Goal: Transaction & Acquisition: Purchase product/service

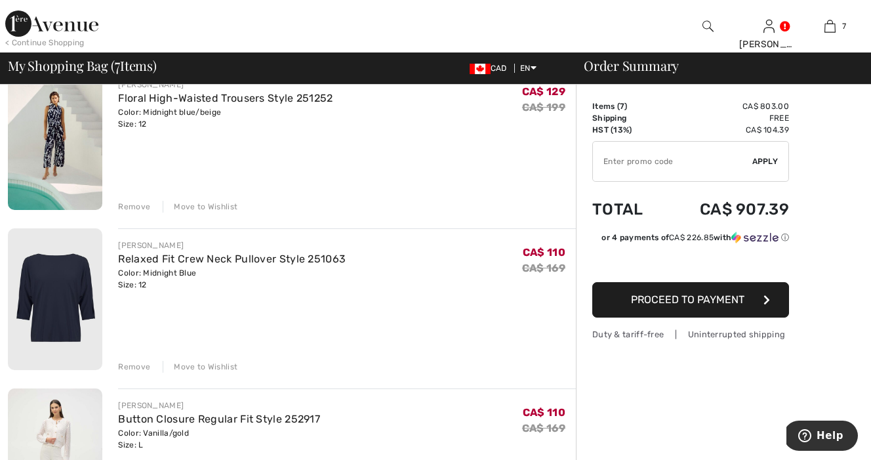
scroll to position [449, 0]
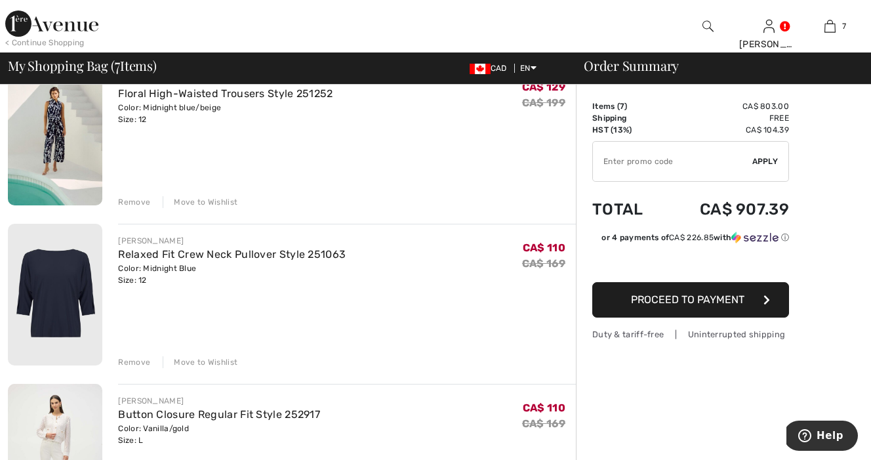
click at [131, 200] on div "Remove" at bounding box center [134, 202] width 32 height 12
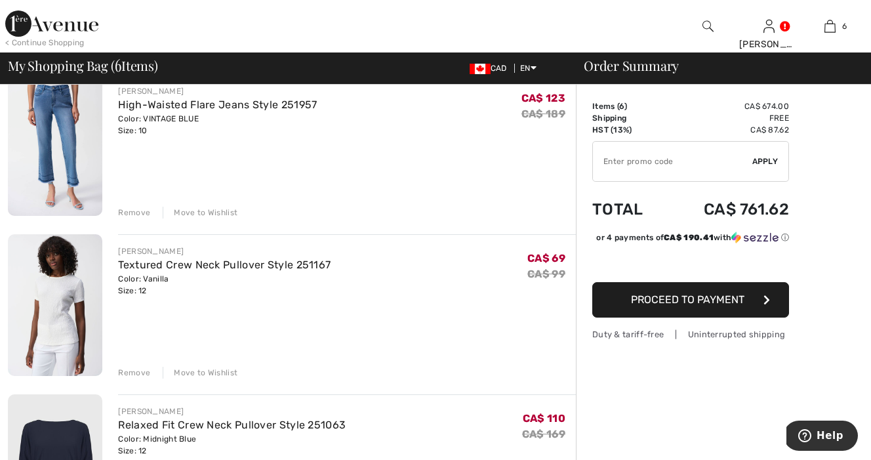
scroll to position [0, 0]
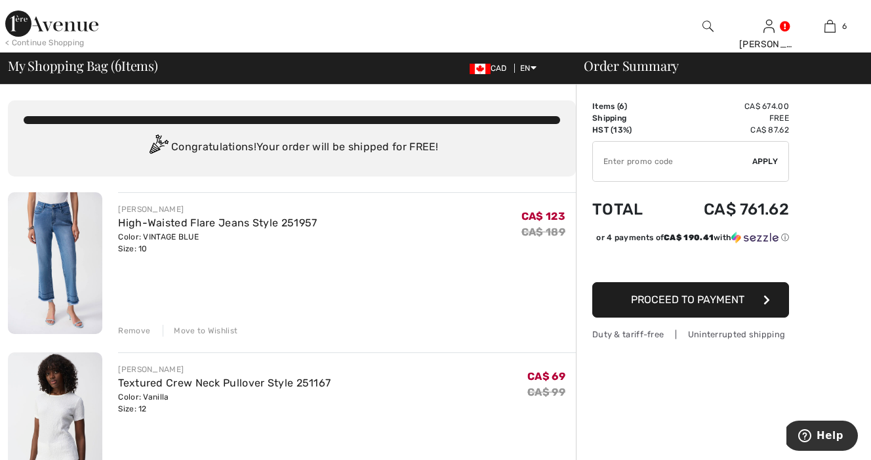
click img
click at [135, 330] on div "Remove" at bounding box center [134, 331] width 32 height 12
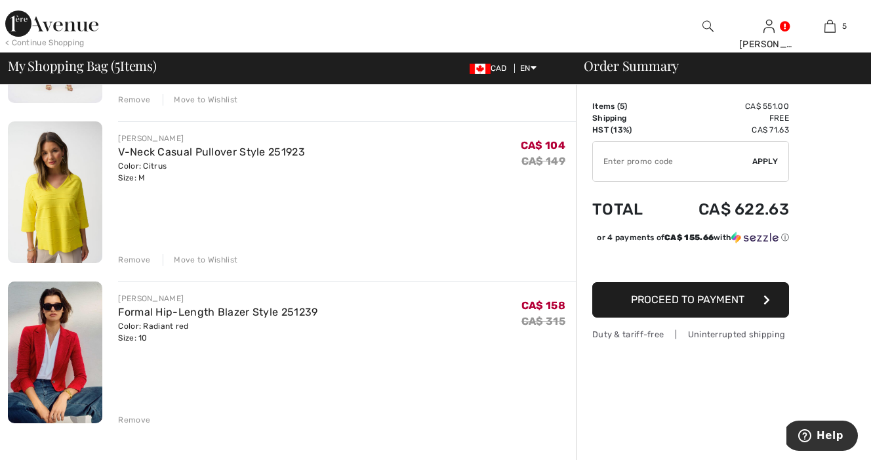
scroll to position [554, 0]
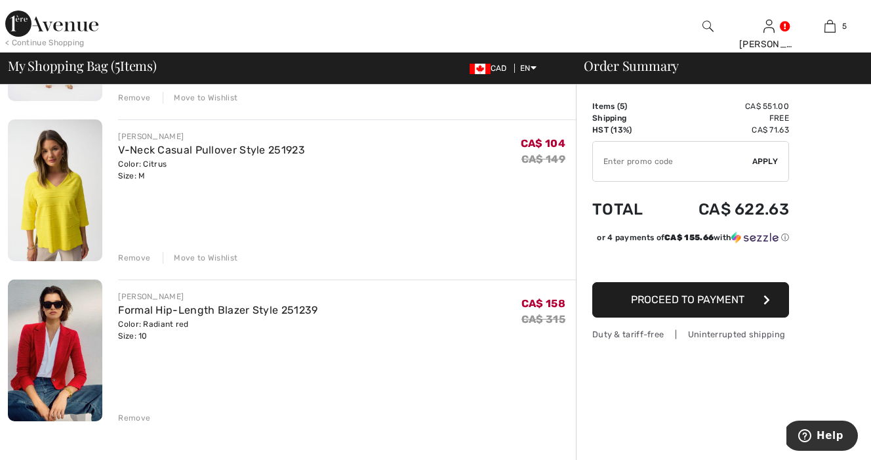
click at [134, 258] on div "Remove" at bounding box center [134, 258] width 32 height 12
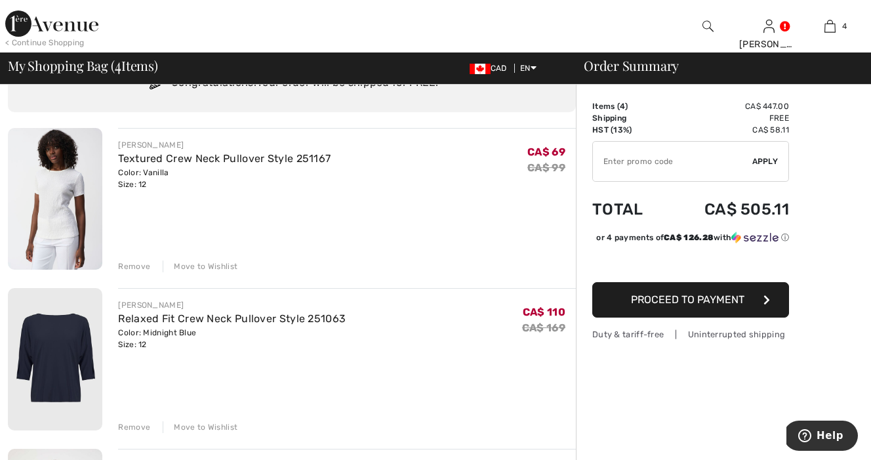
scroll to position [64, 0]
click at [55, 203] on img at bounding box center [55, 200] width 94 height 142
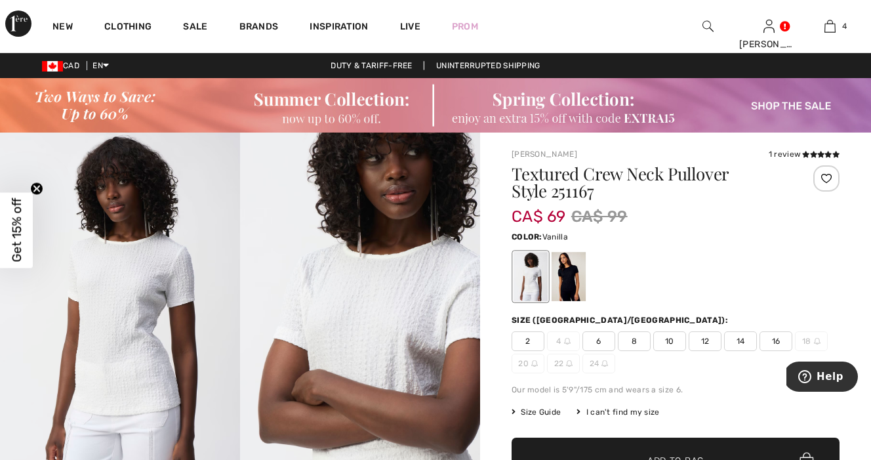
click at [351, 331] on img at bounding box center [360, 312] width 240 height 360
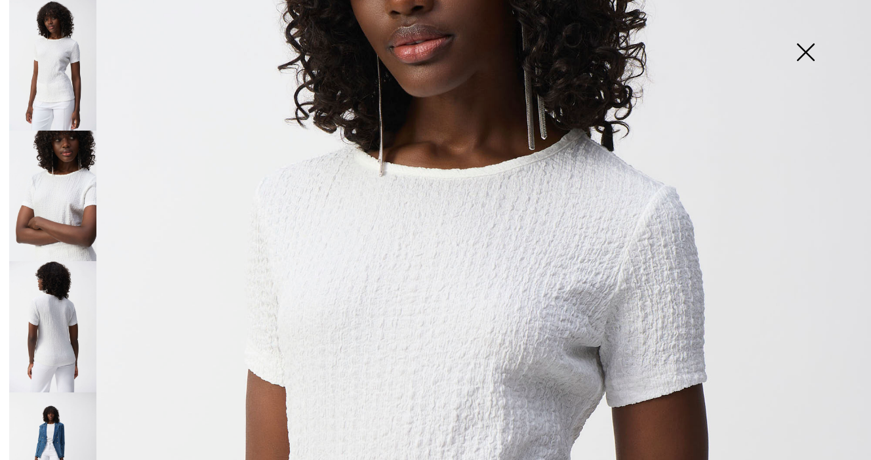
scroll to position [214, 0]
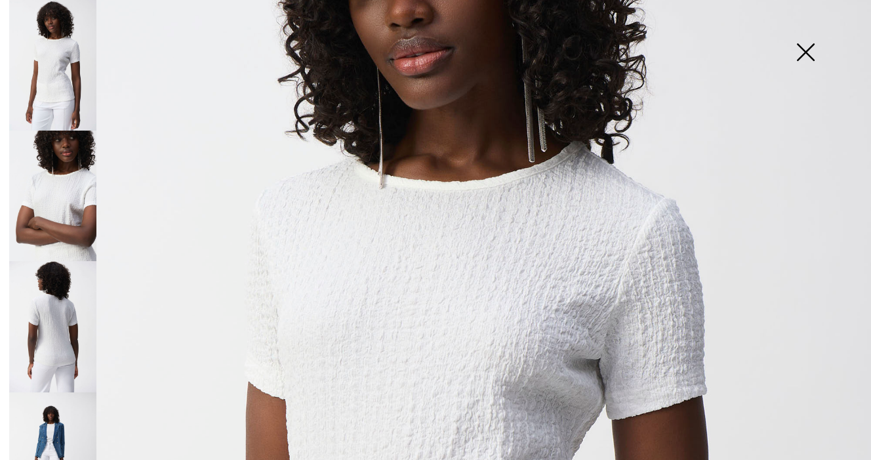
click at [805, 52] on img at bounding box center [806, 54] width 66 height 68
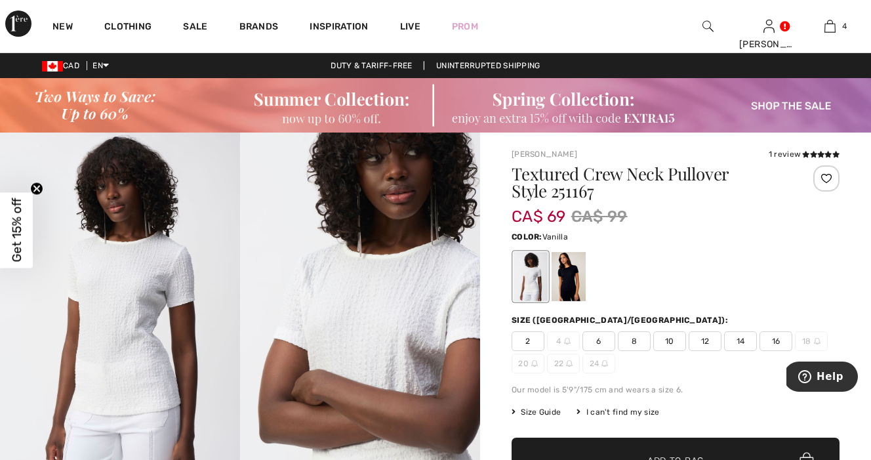
scroll to position [30, 0]
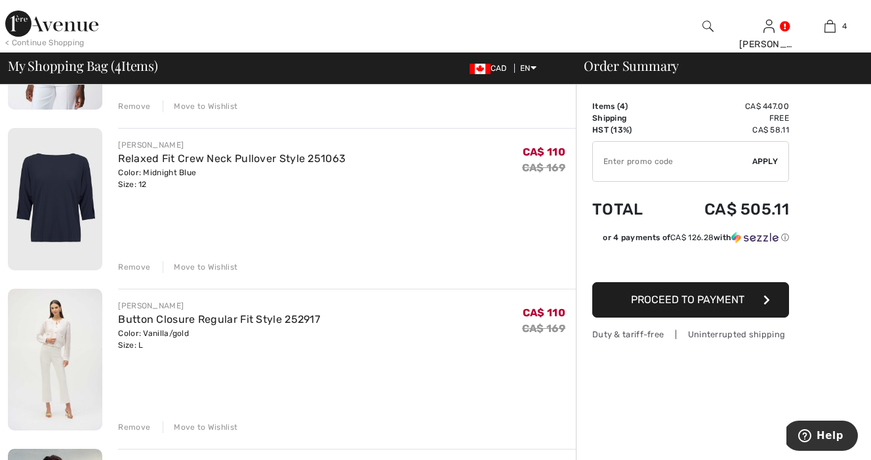
scroll to position [218, 0]
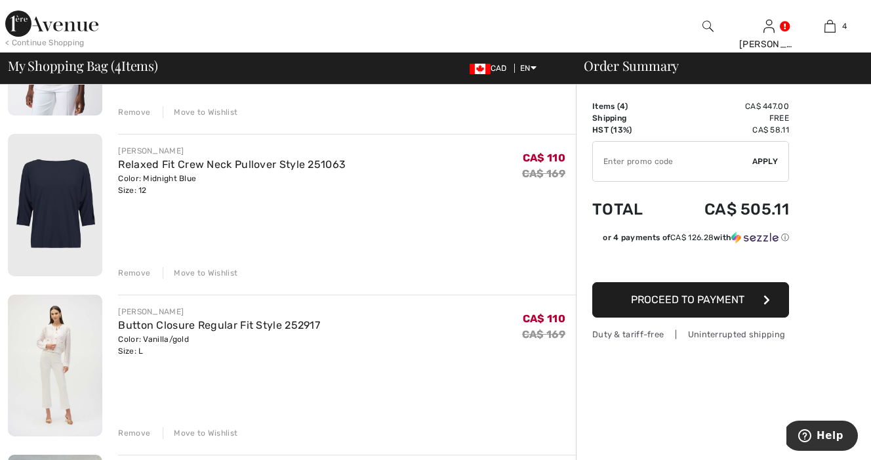
click at [62, 210] on img at bounding box center [55, 205] width 94 height 142
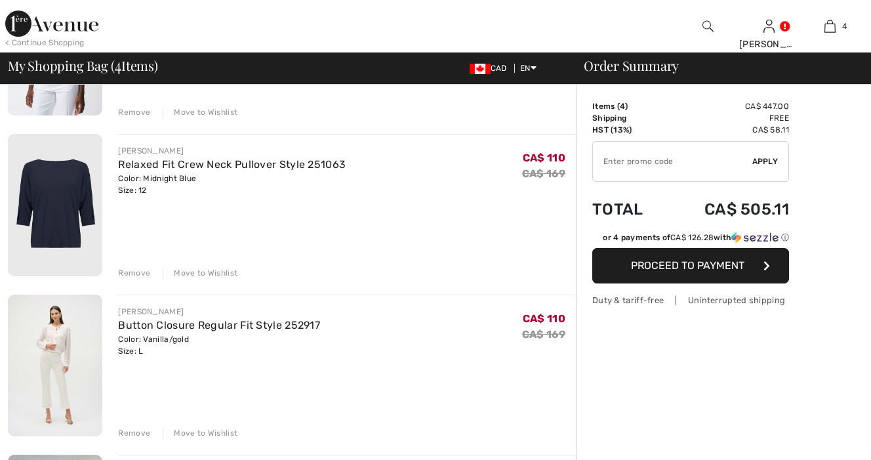
checkbox input "true"
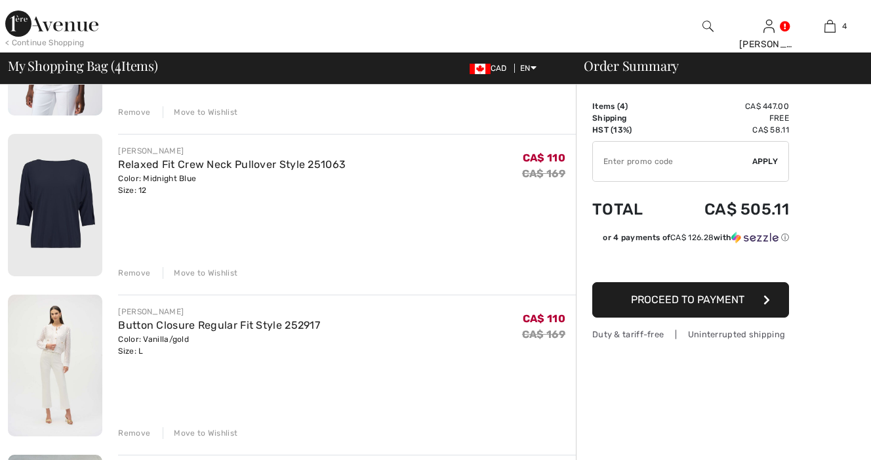
click at [132, 273] on div "Remove" at bounding box center [134, 273] width 32 height 12
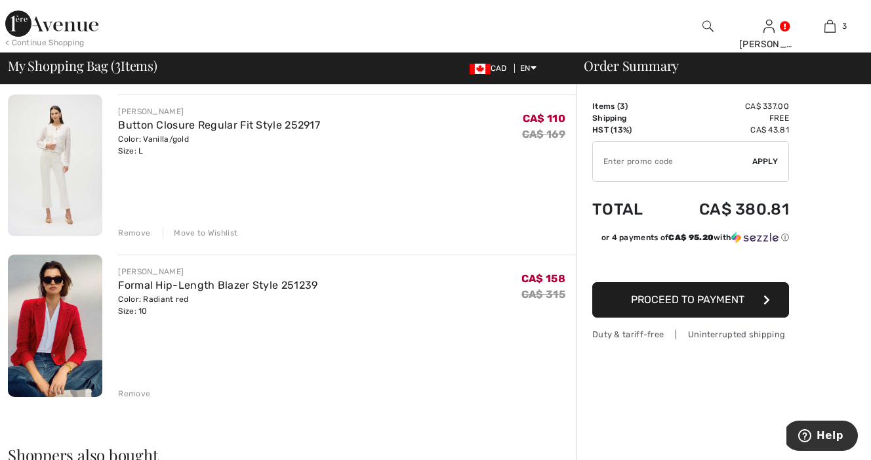
scroll to position [261, 0]
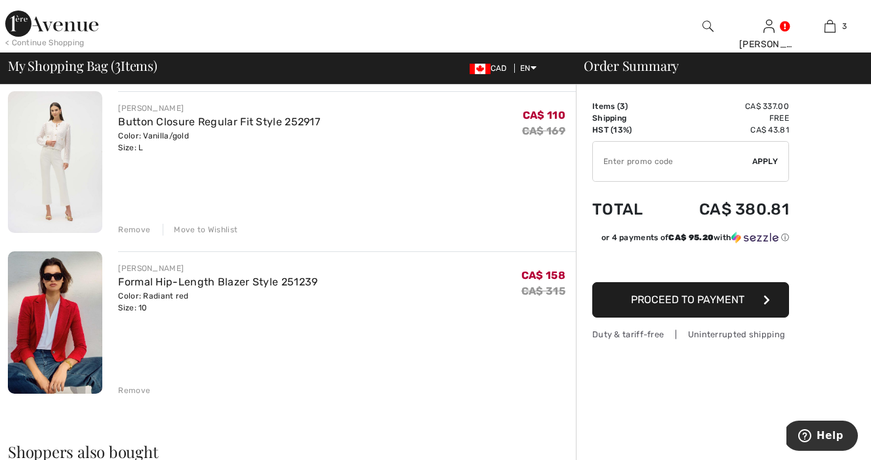
click at [56, 136] on img at bounding box center [55, 162] width 94 height 142
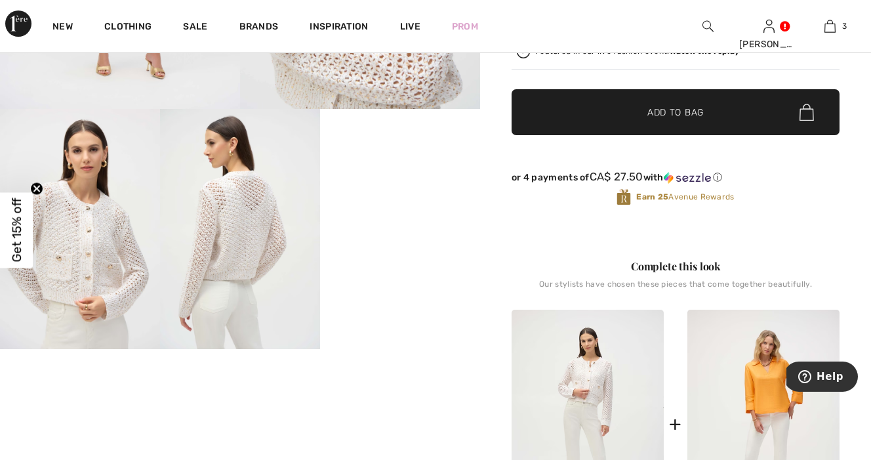
scroll to position [389, 0]
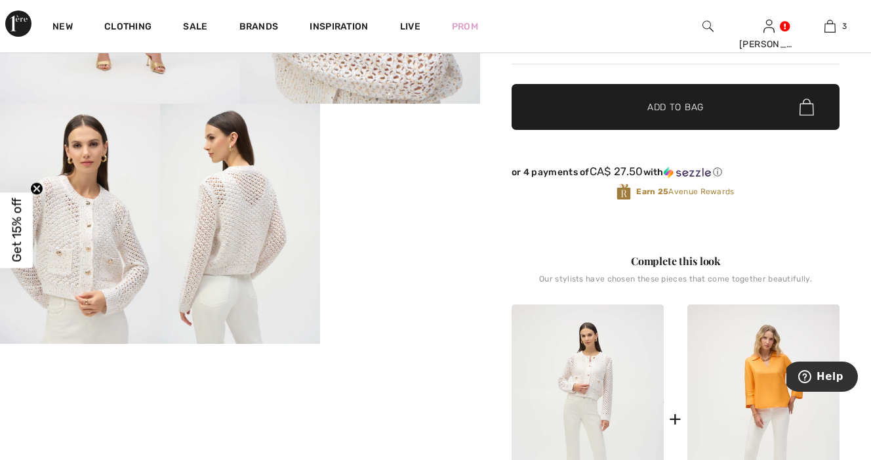
click at [247, 266] on img at bounding box center [240, 224] width 160 height 240
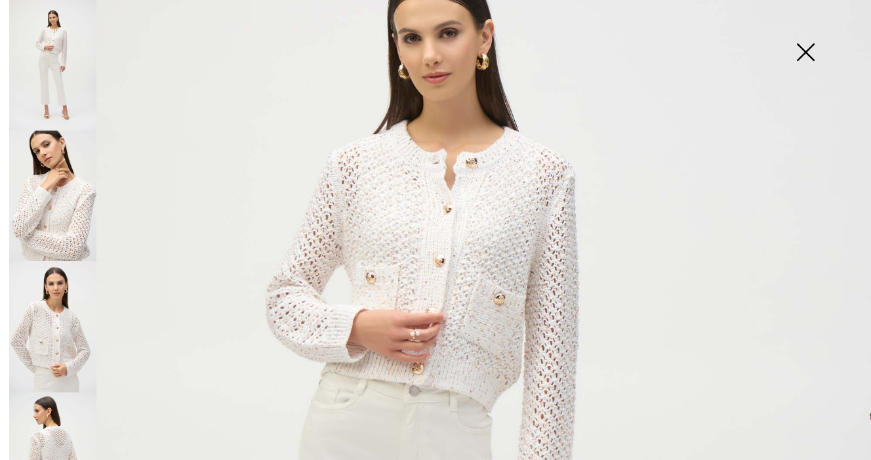
scroll to position [145, 0]
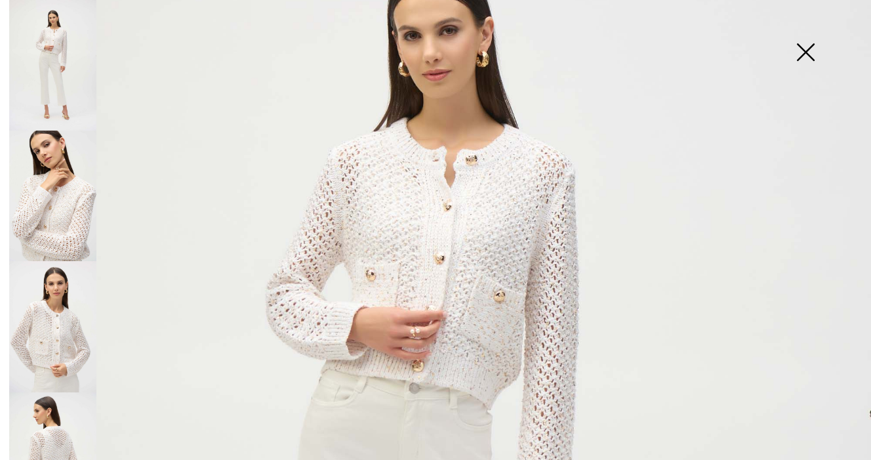
click at [62, 426] on img at bounding box center [52, 457] width 87 height 131
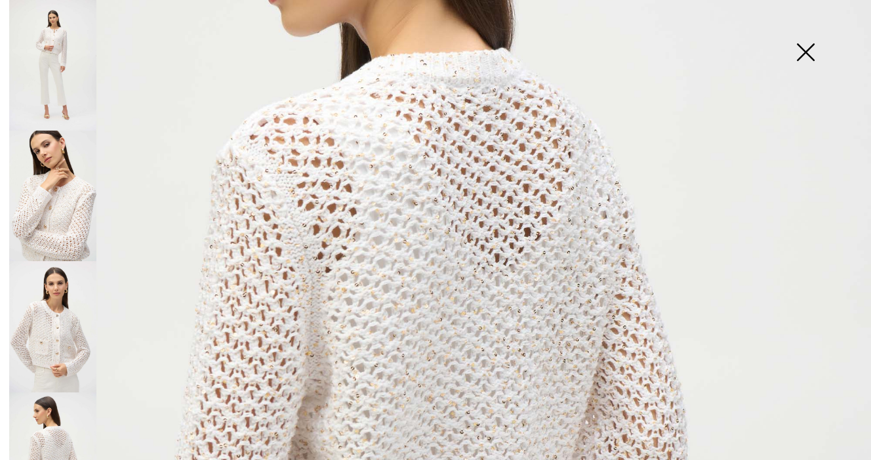
scroll to position [283, 0]
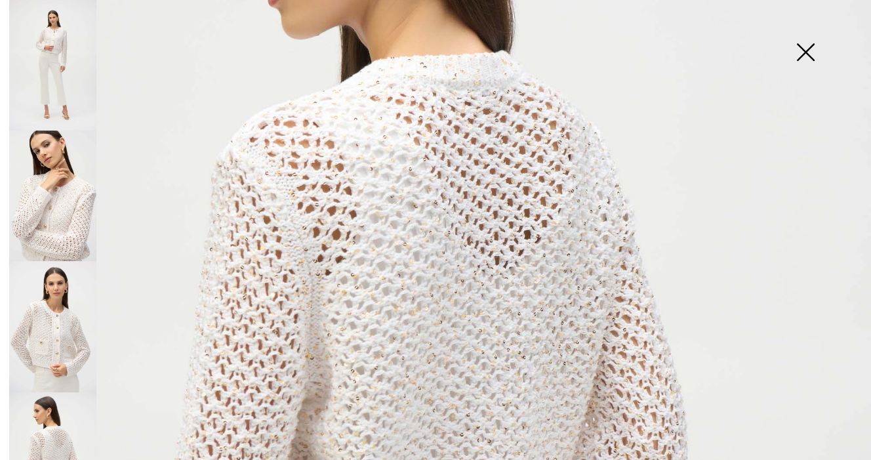
click at [803, 55] on img at bounding box center [806, 54] width 66 height 68
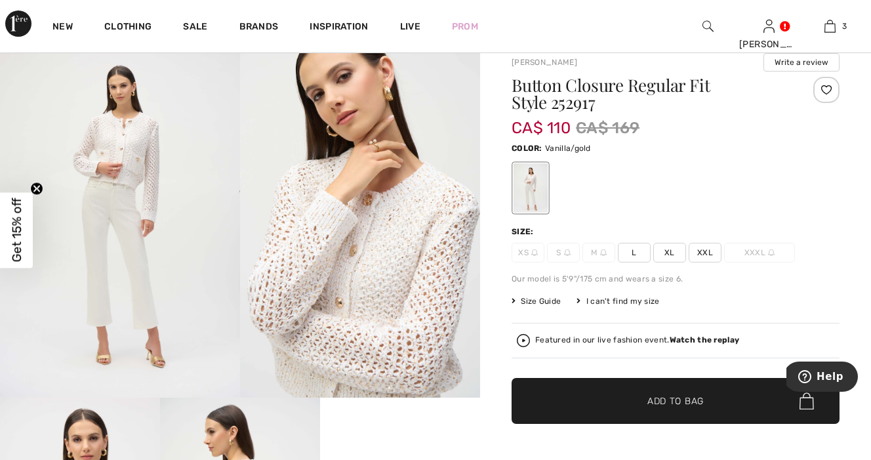
scroll to position [85, 0]
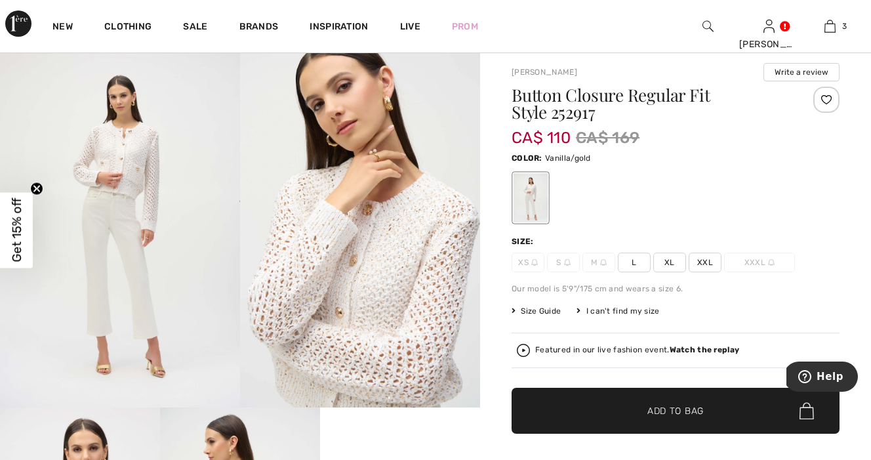
click at [395, 281] on img at bounding box center [360, 227] width 240 height 360
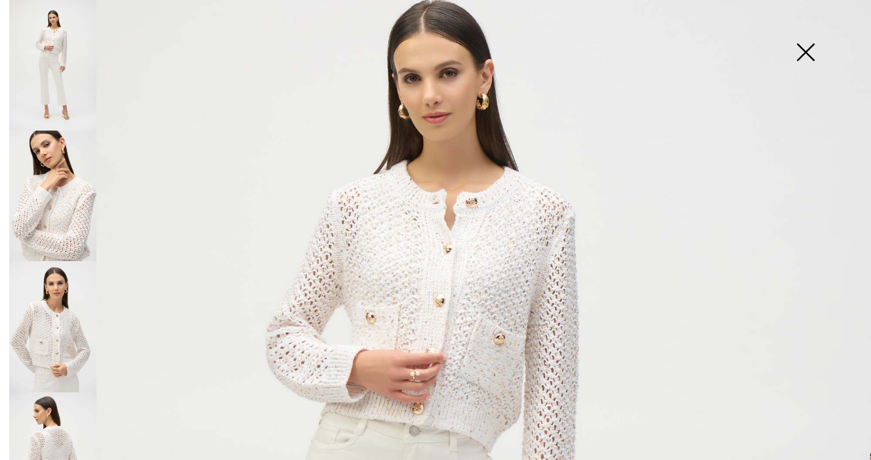
scroll to position [99, 0]
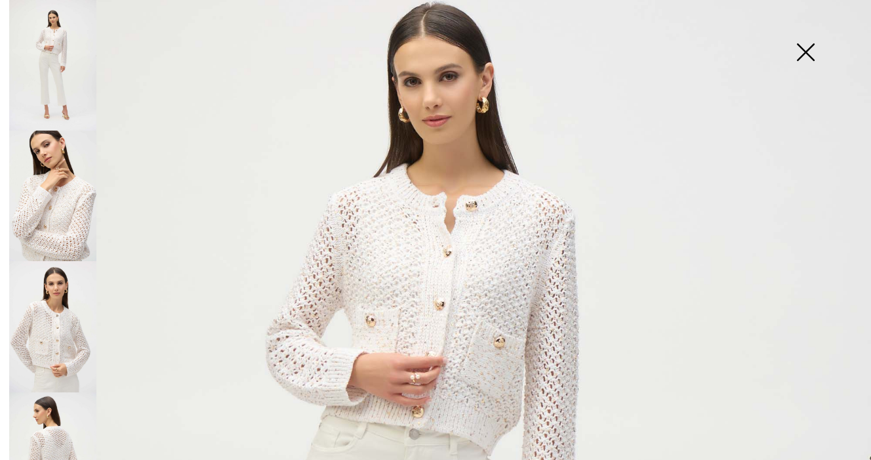
click at [62, 226] on img at bounding box center [52, 196] width 87 height 131
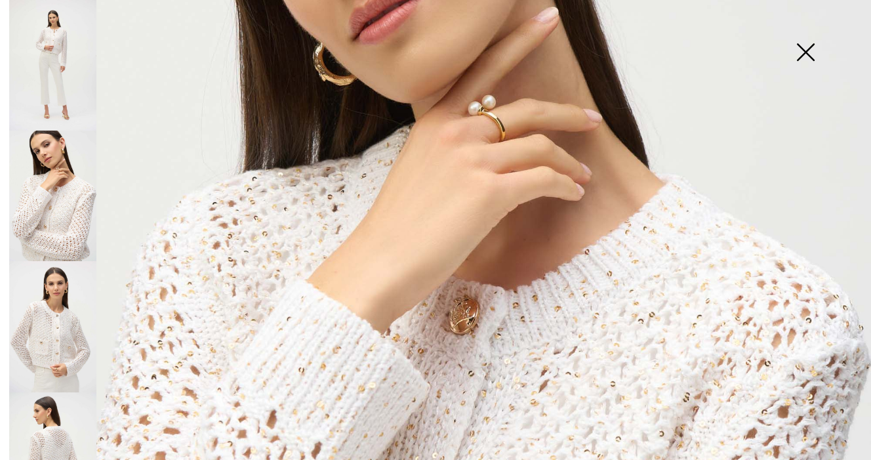
scroll to position [273, 0]
click at [804, 55] on img at bounding box center [806, 54] width 66 height 68
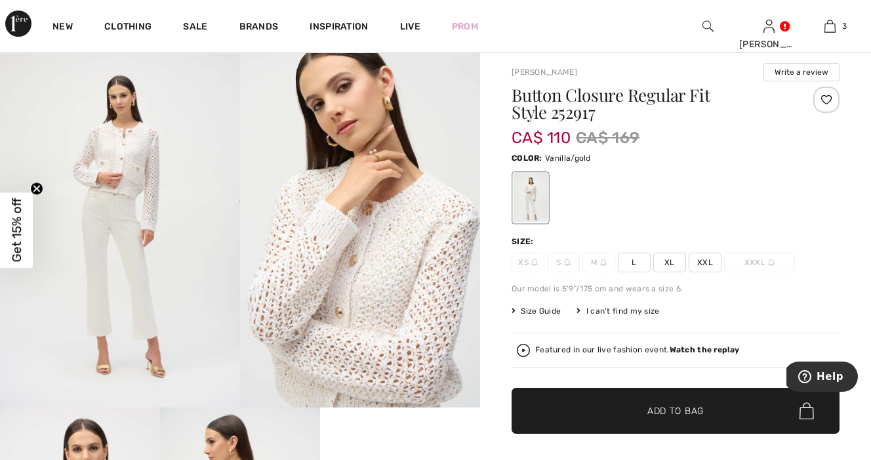
click at [633, 264] on span "L" at bounding box center [634, 262] width 33 height 20
click at [551, 312] on span "Size Guide" at bounding box center [536, 311] width 49 height 12
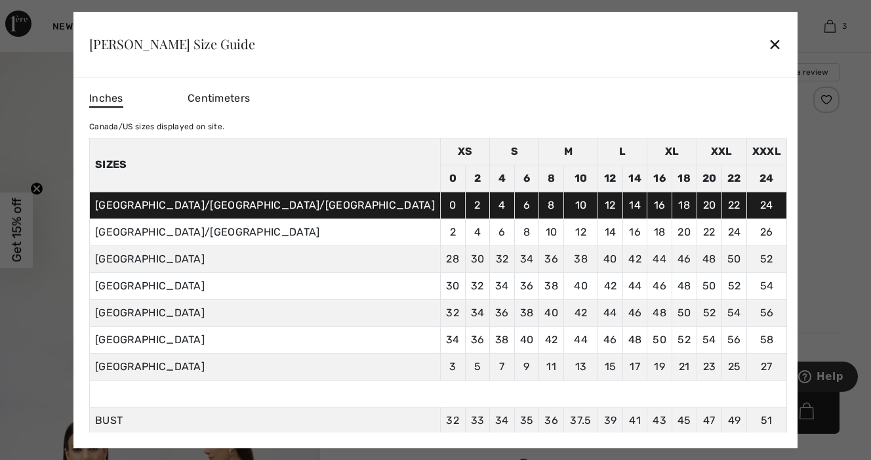
click at [768, 44] on div "✕" at bounding box center [775, 44] width 14 height 28
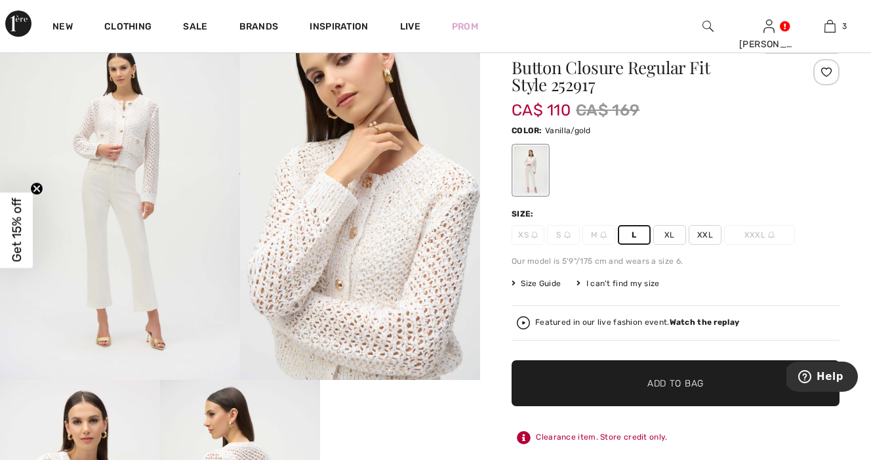
scroll to position [114, 0]
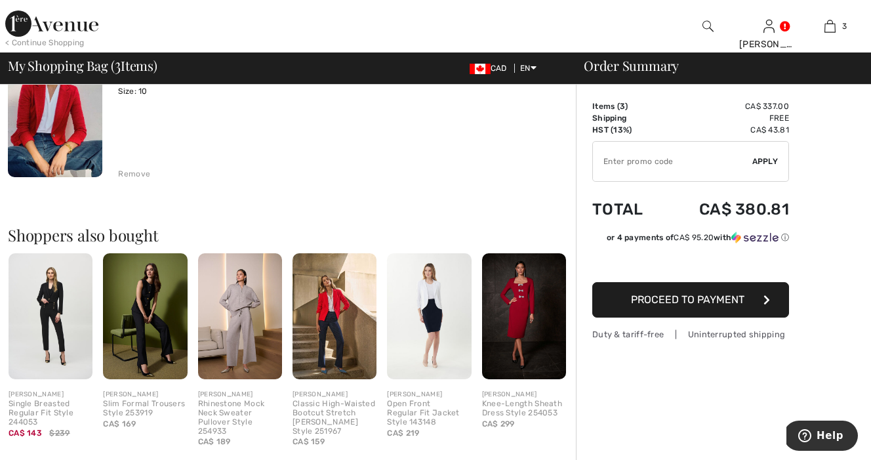
scroll to position [478, 0]
click at [241, 319] on img at bounding box center [240, 315] width 84 height 126
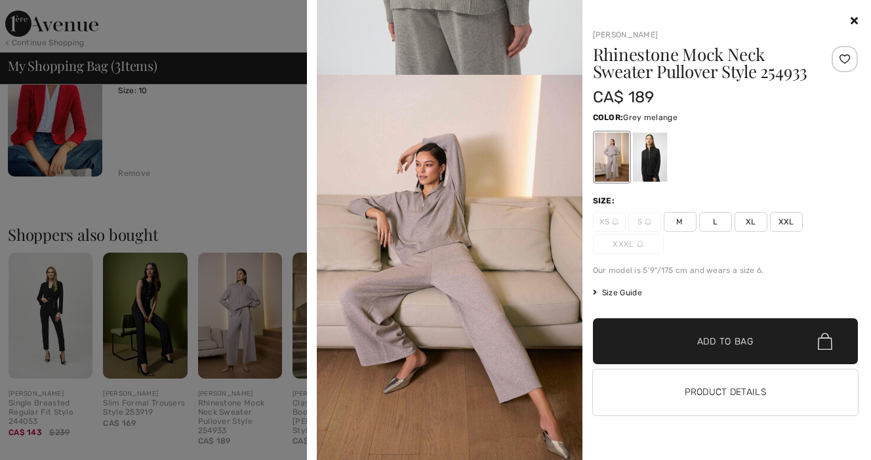
scroll to position [1913, 0]
click at [683, 226] on span "M" at bounding box center [680, 222] width 33 height 20
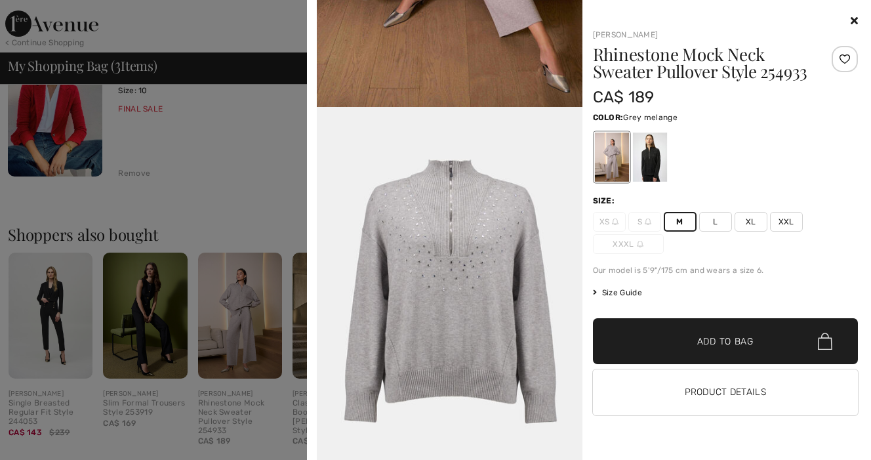
scroll to position [2289, 0]
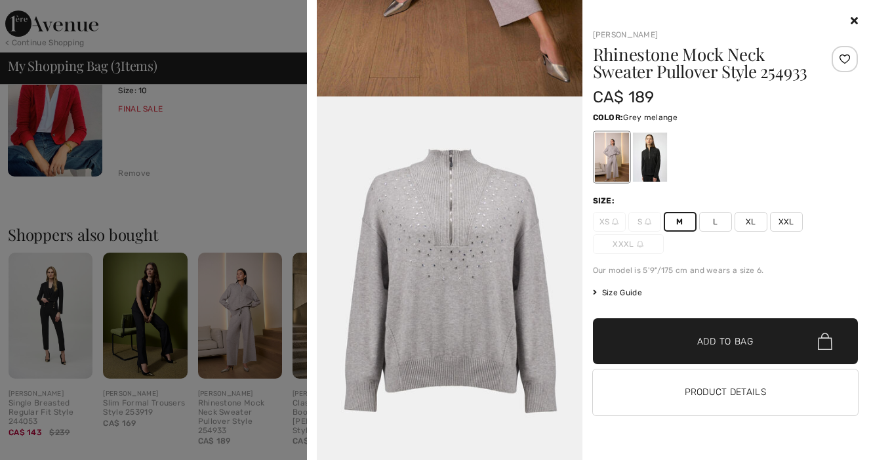
click at [690, 340] on span "✔ Added to Bag" at bounding box center [706, 341] width 80 height 14
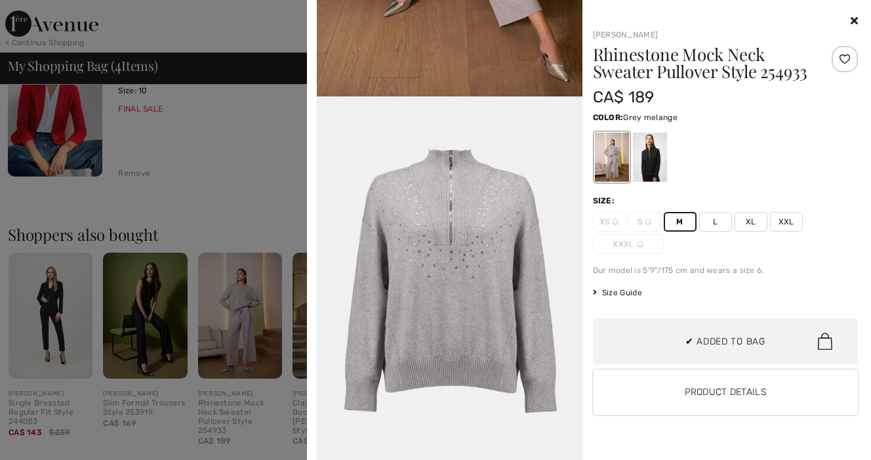
scroll to position [245, 0]
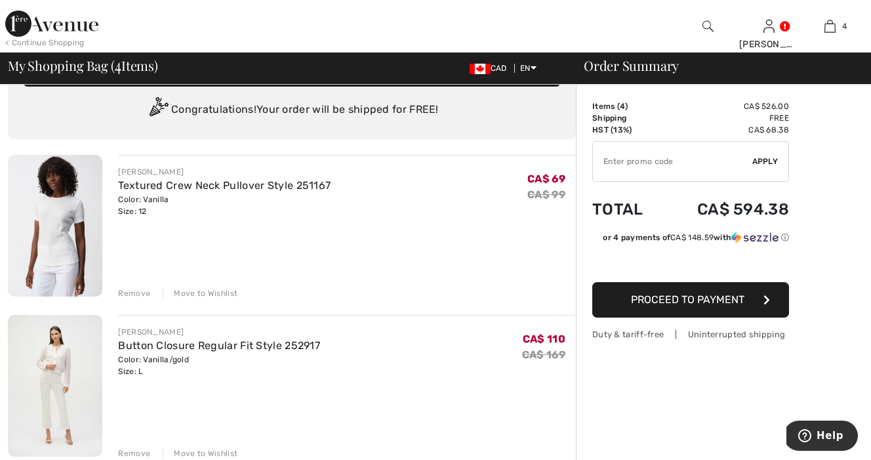
scroll to position [36, 0]
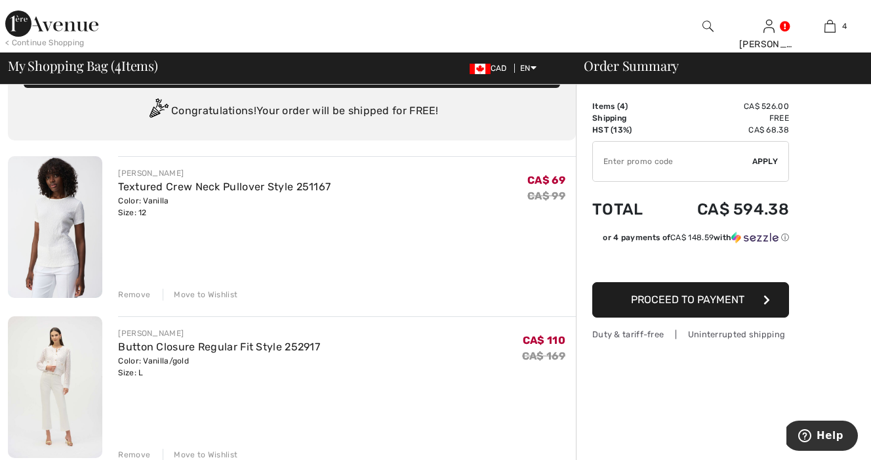
click at [135, 294] on div "Remove" at bounding box center [134, 295] width 32 height 12
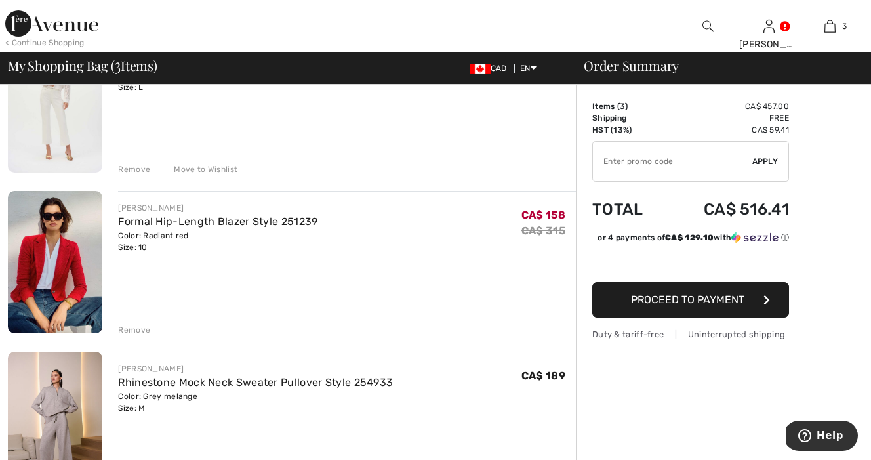
scroll to position [141, 0]
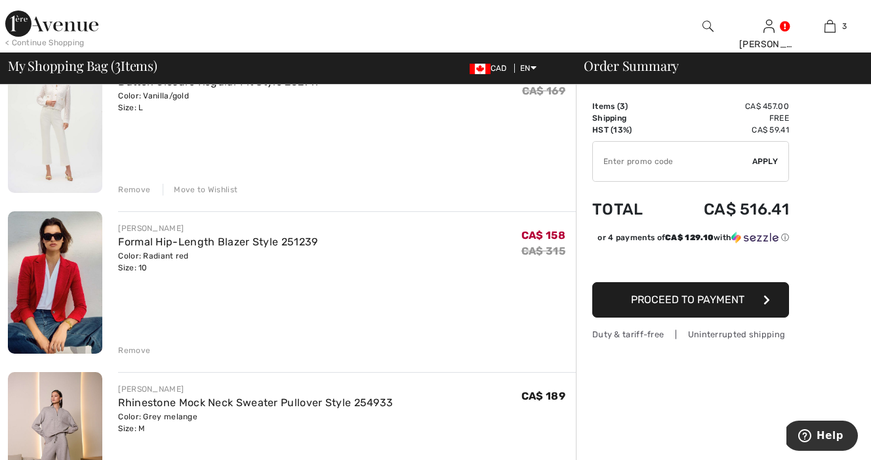
click at [56, 418] on img at bounding box center [55, 443] width 94 height 142
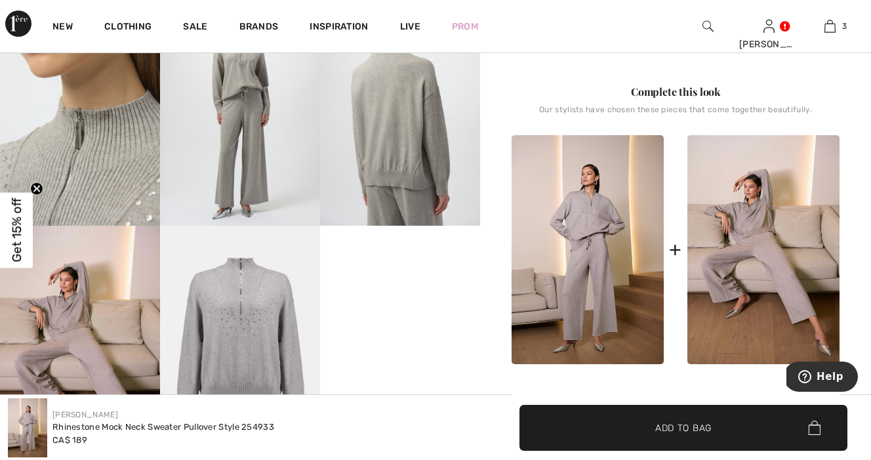
scroll to position [510, 0]
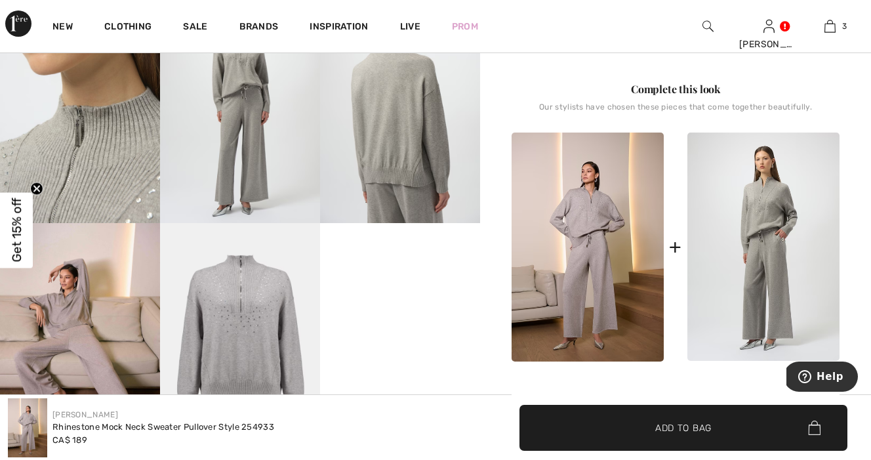
click at [757, 279] on img at bounding box center [763, 246] width 152 height 229
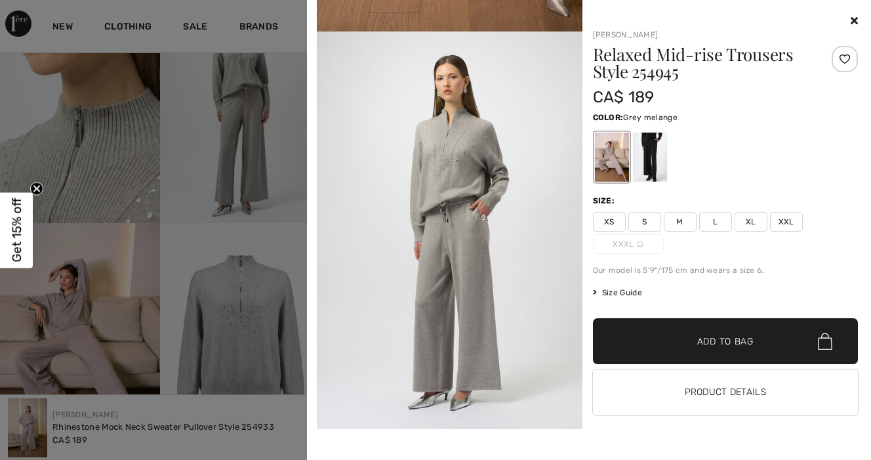
scroll to position [0, 0]
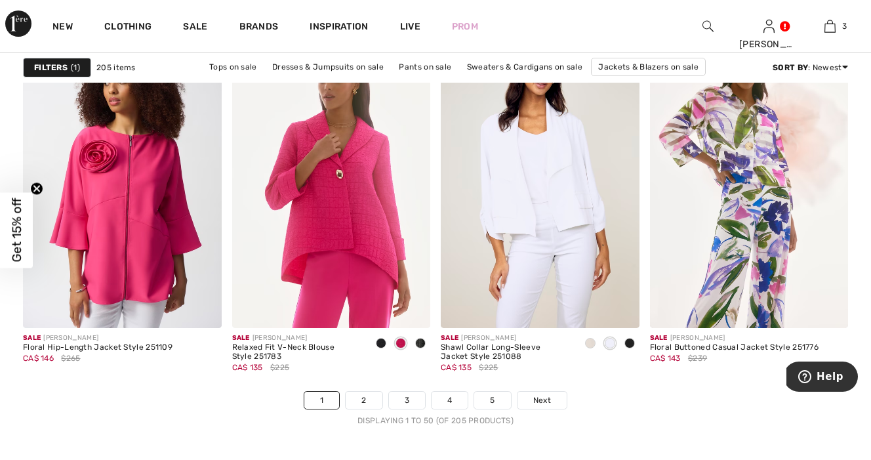
scroll to position [5477, 0]
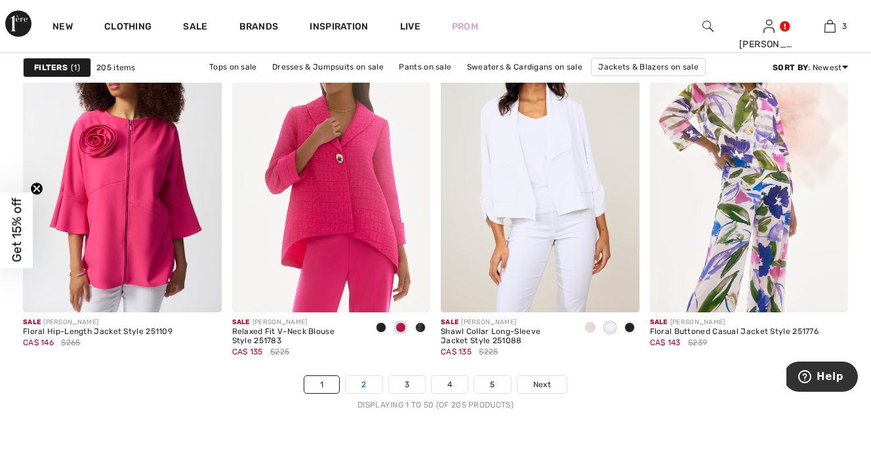
click at [361, 386] on link "2" at bounding box center [364, 384] width 36 height 17
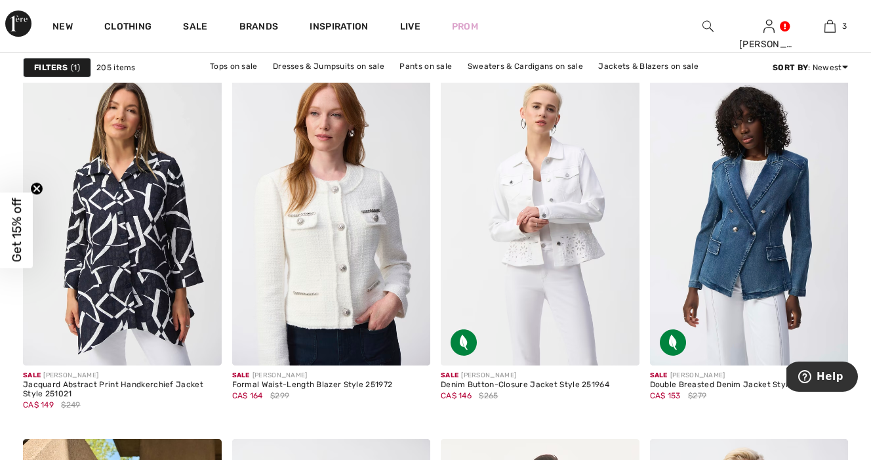
scroll to position [1805, 0]
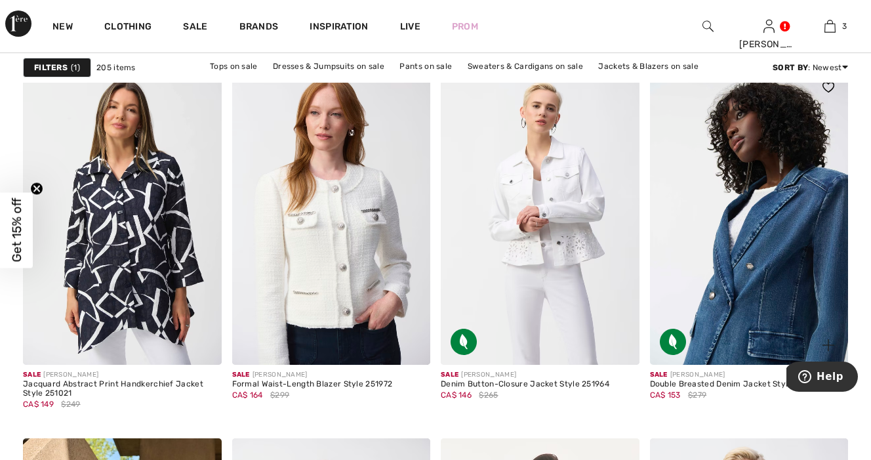
click at [762, 289] on img at bounding box center [749, 217] width 199 height 298
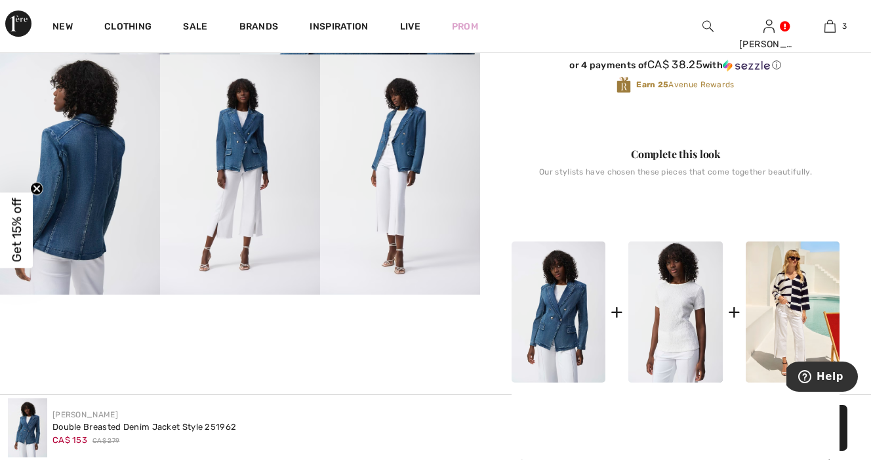
scroll to position [413, 0]
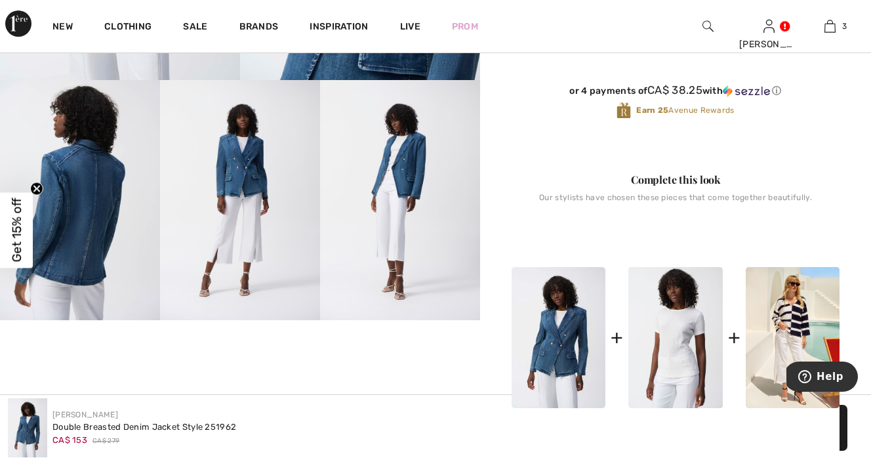
click at [107, 228] on img at bounding box center [80, 200] width 160 height 240
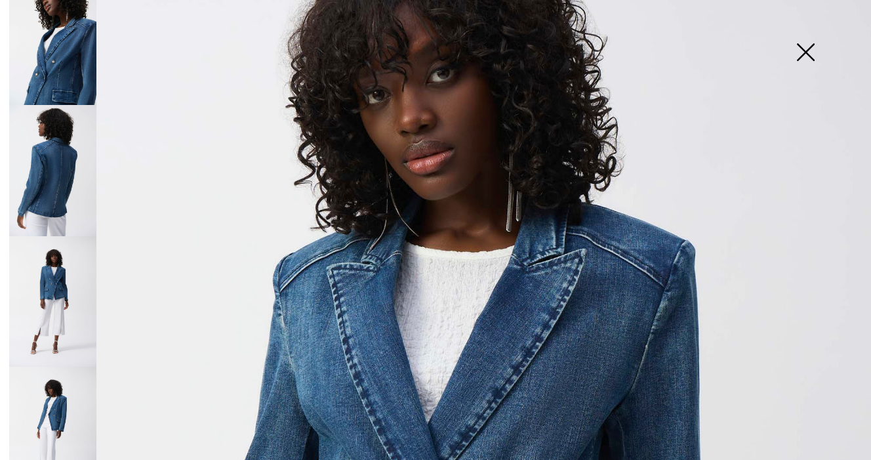
scroll to position [169, 0]
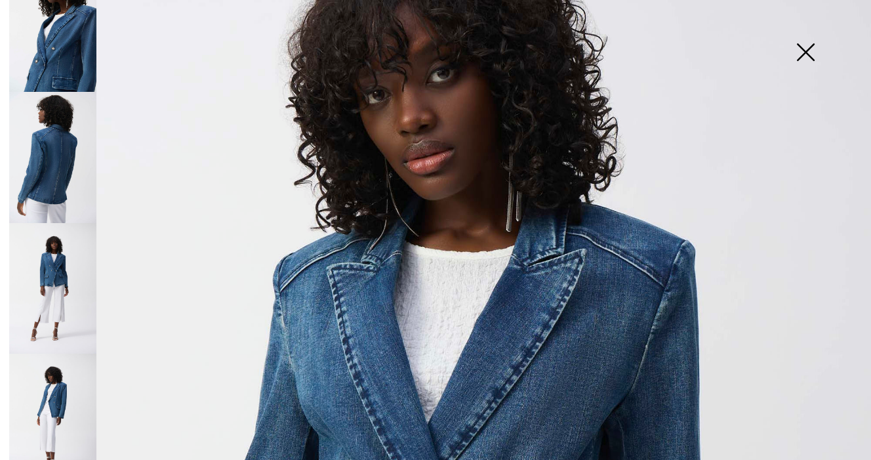
click at [60, 380] on img at bounding box center [52, 418] width 87 height 131
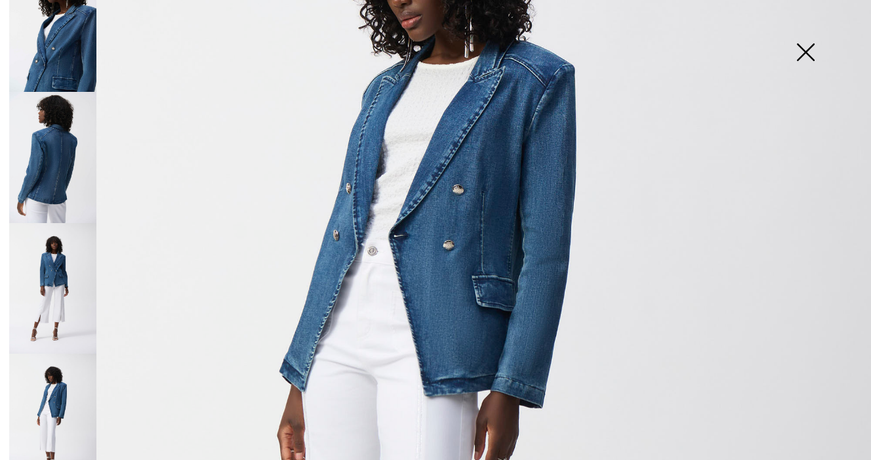
scroll to position [0, 0]
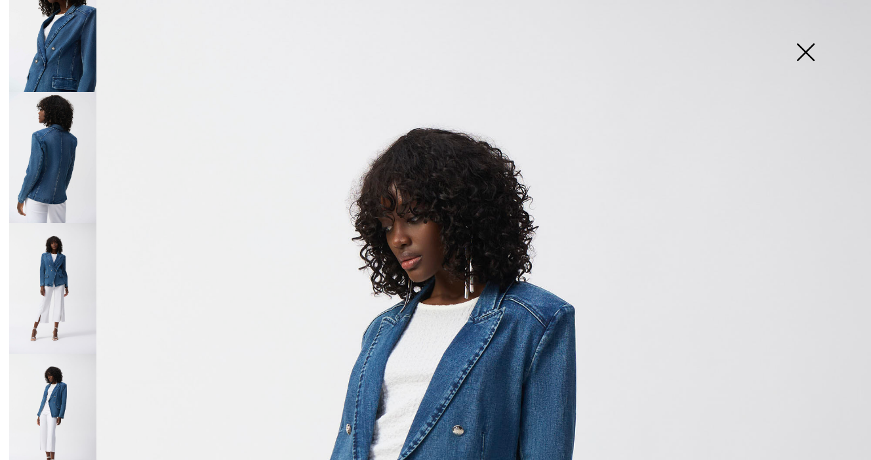
click at [807, 55] on img at bounding box center [806, 54] width 66 height 68
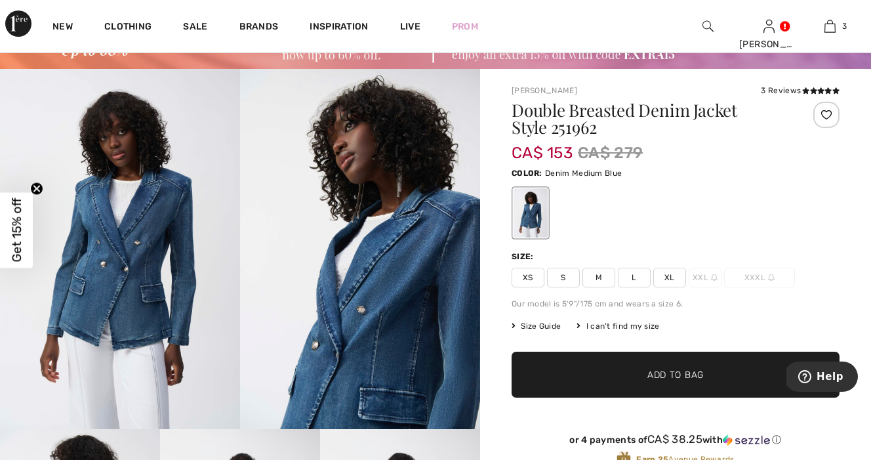
scroll to position [61, 0]
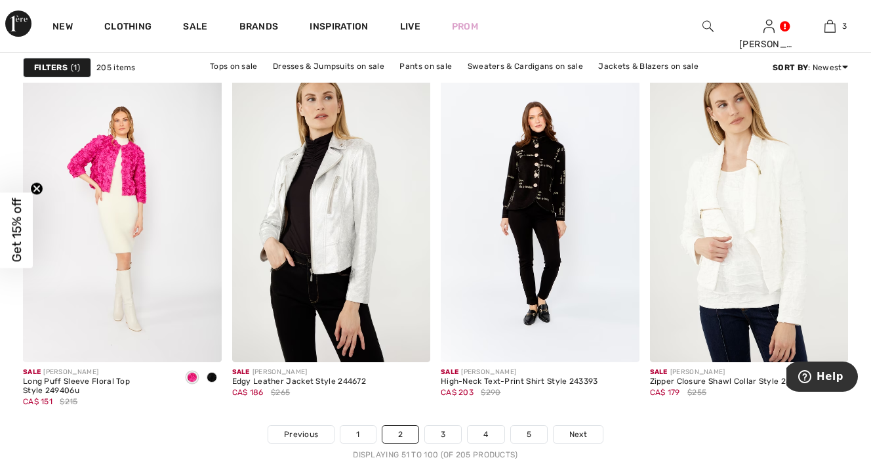
scroll to position [5422, 0]
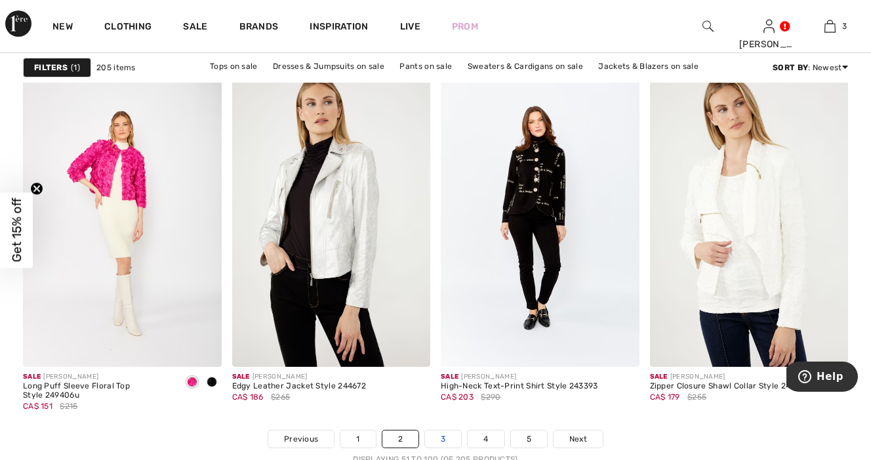
click at [443, 439] on link "3" at bounding box center [443, 438] width 36 height 17
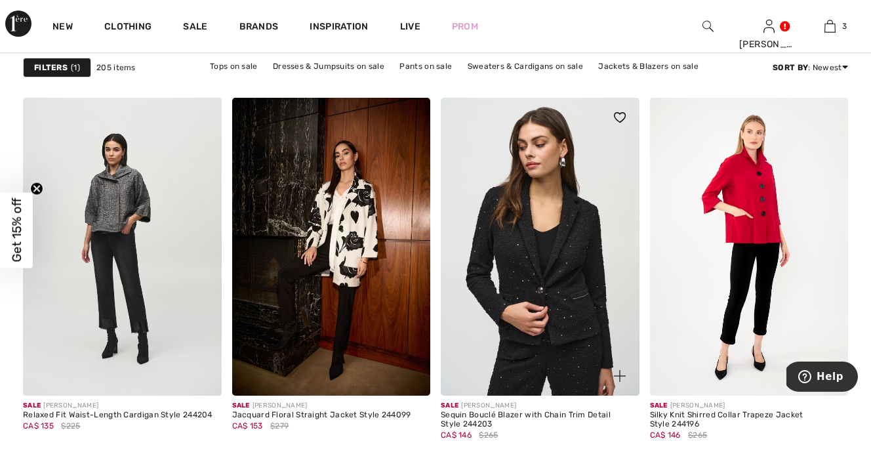
scroll to position [2155, 0]
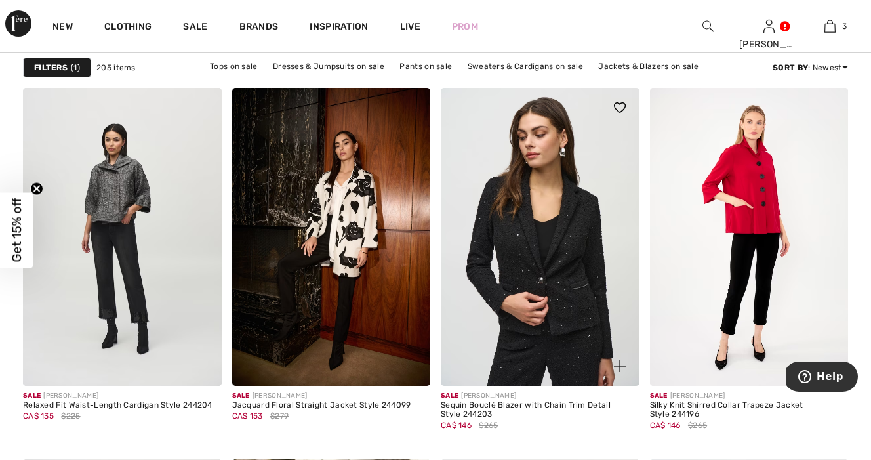
click at [569, 295] on img at bounding box center [540, 237] width 199 height 298
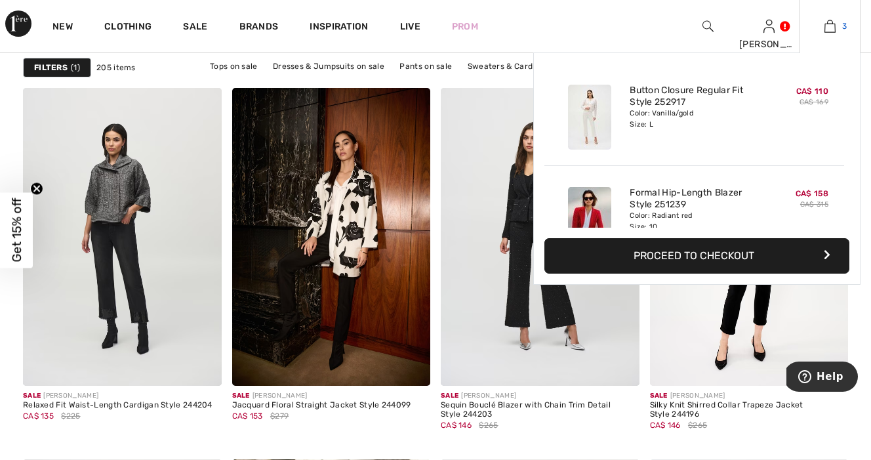
click at [832, 29] on img at bounding box center [829, 26] width 11 height 16
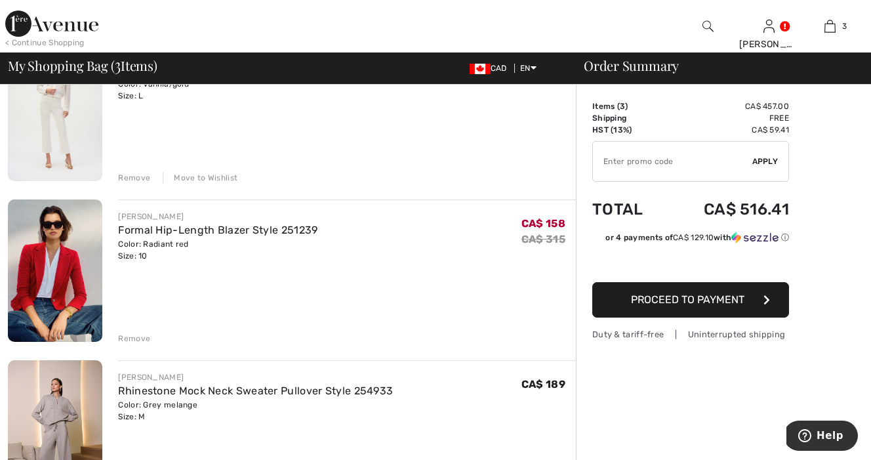
scroll to position [157, 0]
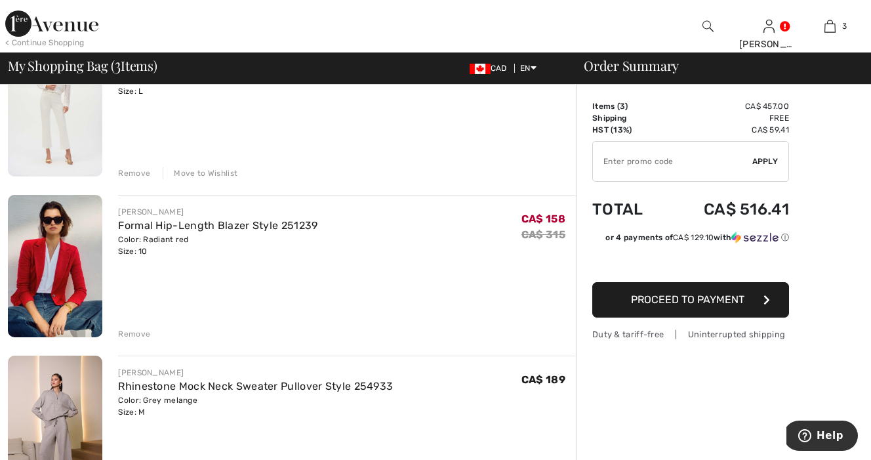
click at [136, 333] on div "Remove" at bounding box center [134, 334] width 32 height 12
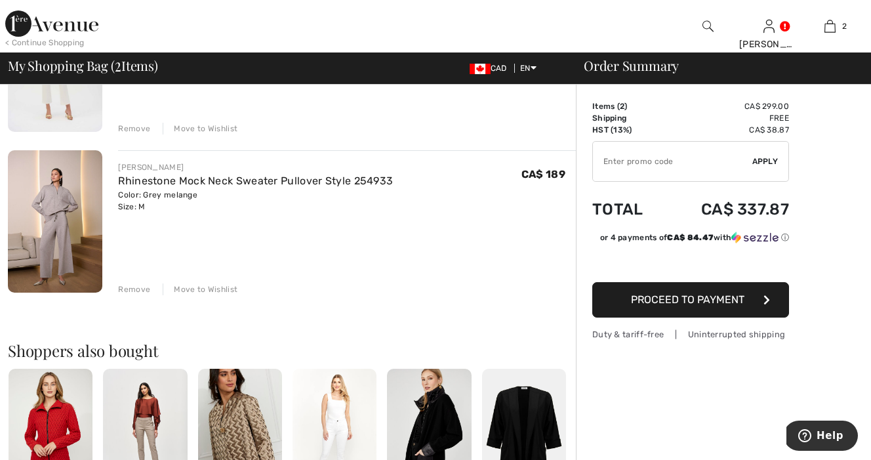
scroll to position [0, 0]
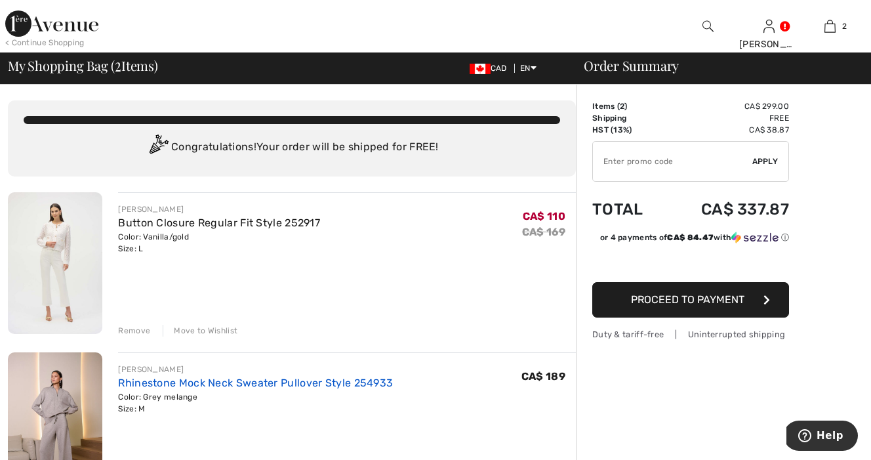
click at [279, 383] on link "Rhinestone Mock Neck Sweater Pullover Style 254933" at bounding box center [255, 382] width 275 height 12
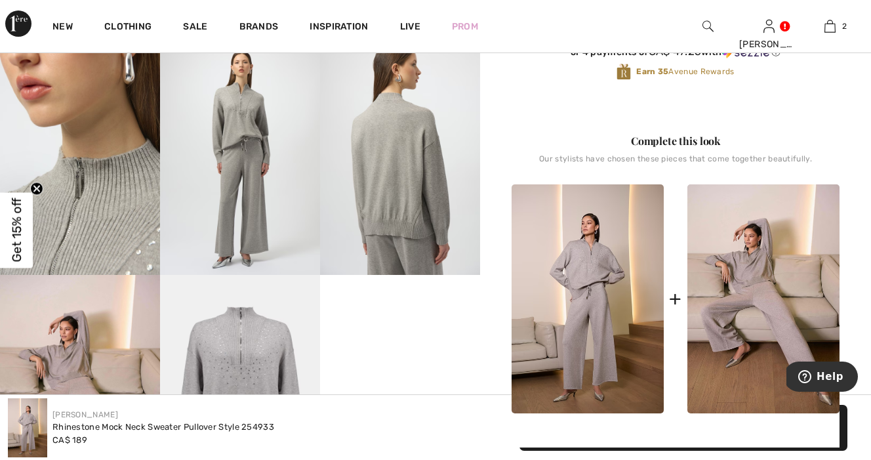
scroll to position [444, 0]
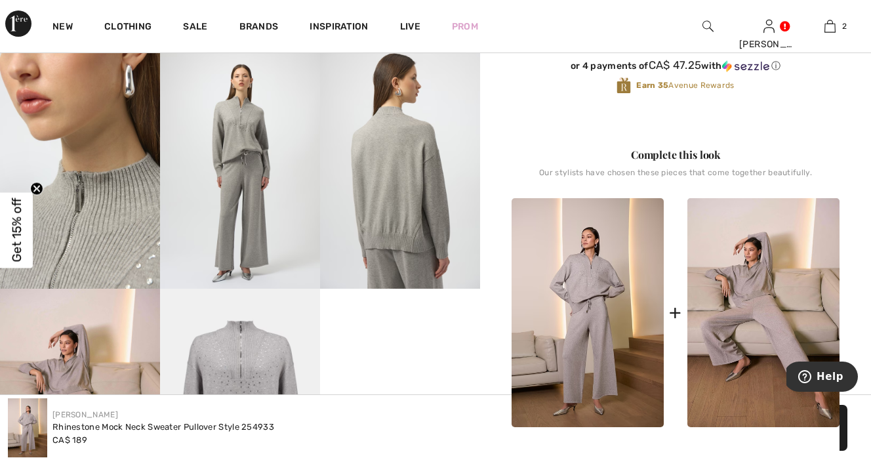
click at [401, 191] on img at bounding box center [400, 169] width 160 height 240
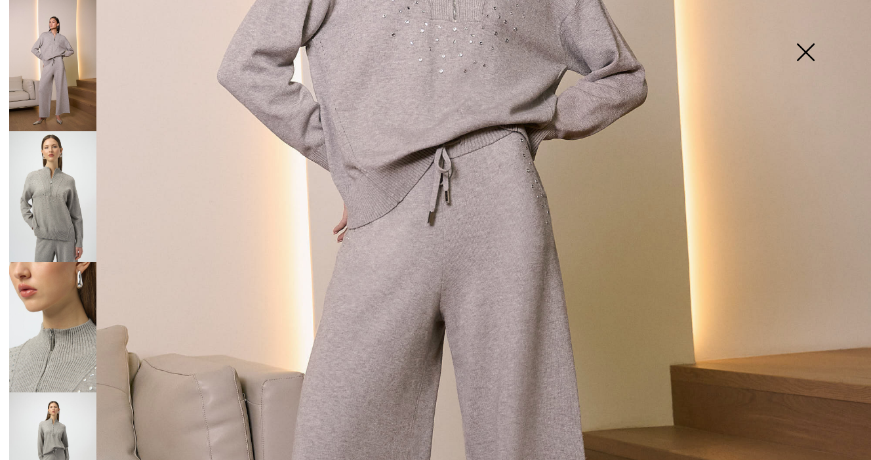
scroll to position [443, 0]
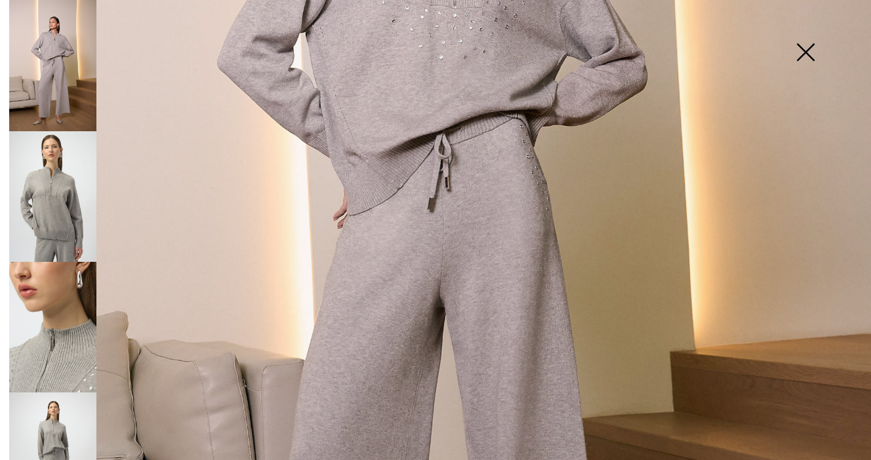
click at [71, 344] on img at bounding box center [52, 327] width 87 height 131
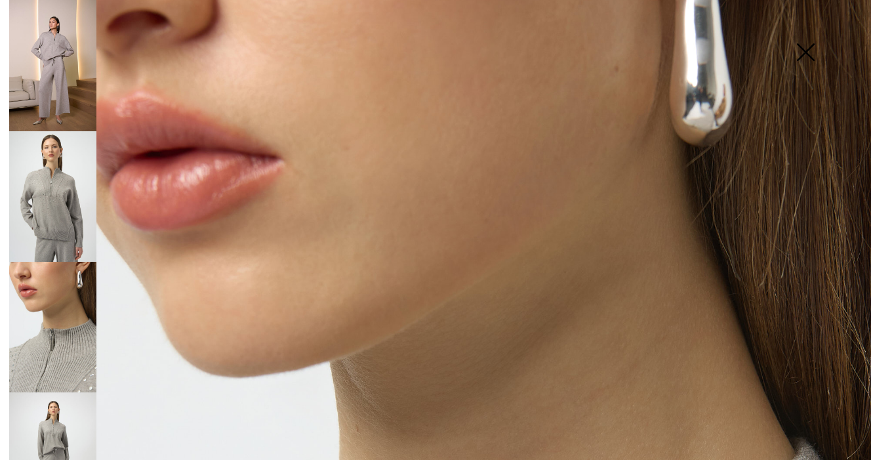
scroll to position [0, 0]
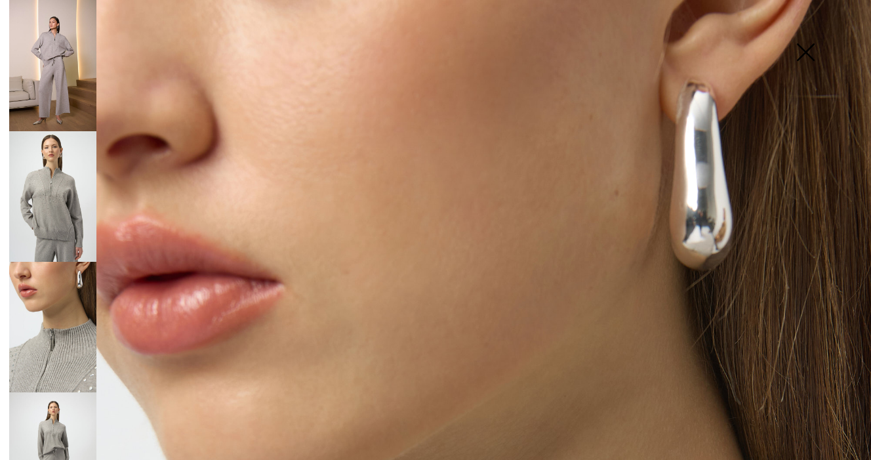
click at [57, 429] on img at bounding box center [52, 457] width 87 height 131
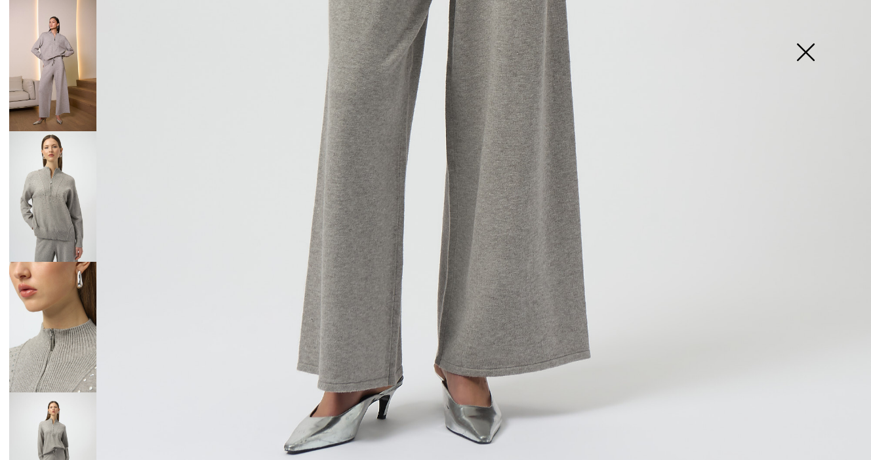
scroll to position [845, 0]
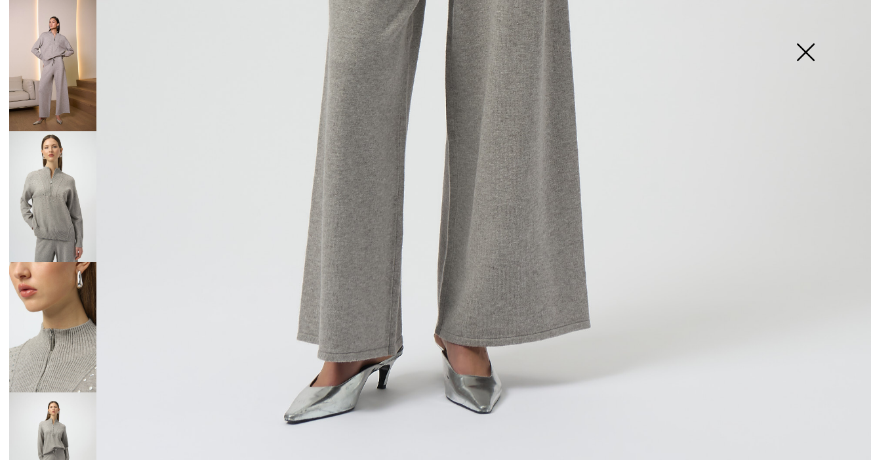
click at [805, 53] on img at bounding box center [806, 54] width 66 height 68
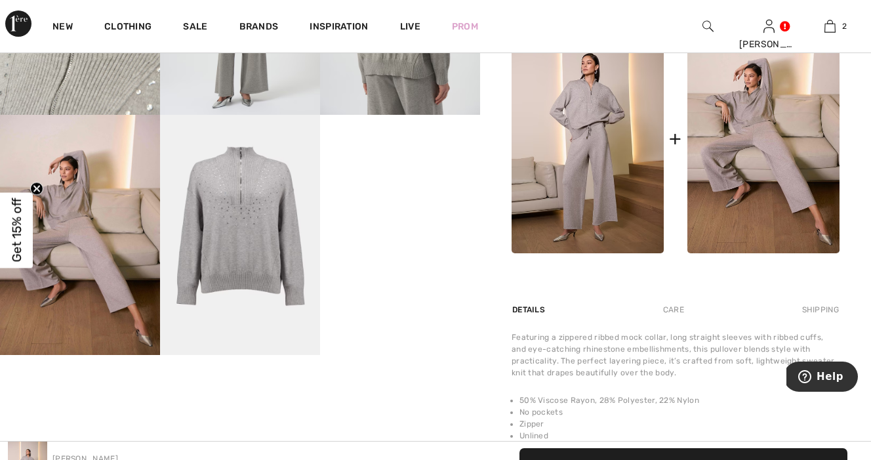
scroll to position [0, 0]
